Goal: Navigation & Orientation: Find specific page/section

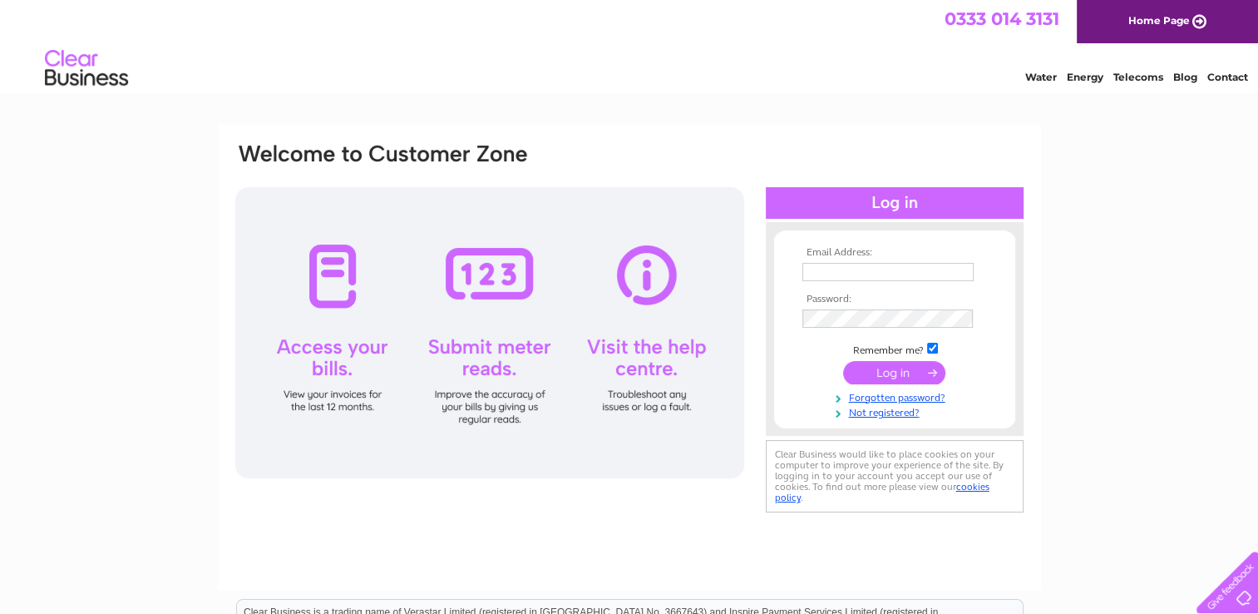
type input "[DOMAIN_NAME][EMAIL_ADDRESS][DOMAIN_NAME]"
click at [903, 375] on input "submit" at bounding box center [894, 372] width 102 height 23
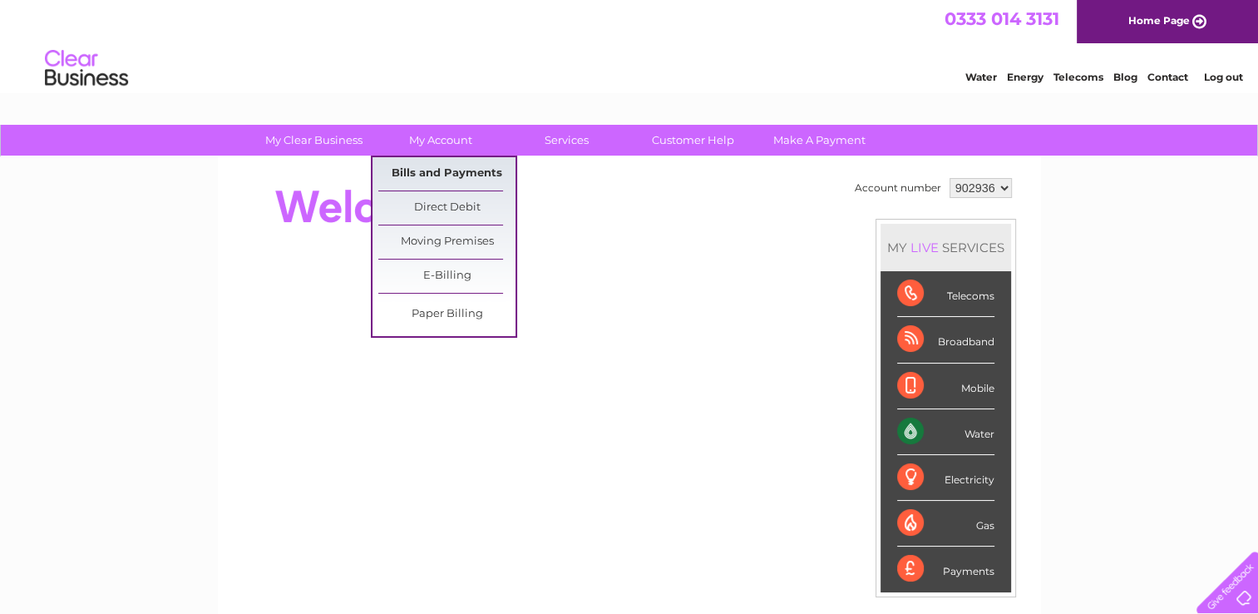
click at [423, 174] on link "Bills and Payments" at bounding box center [446, 173] width 137 height 33
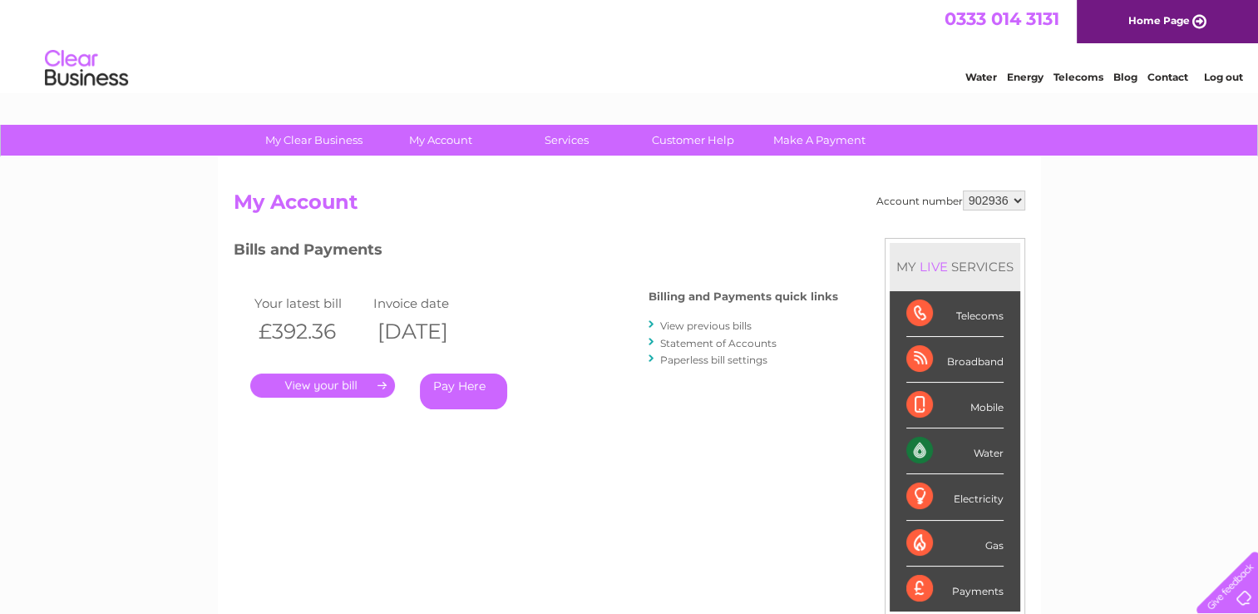
click at [1218, 77] on link "Log out" at bounding box center [1222, 77] width 39 height 12
